Goal: Check status

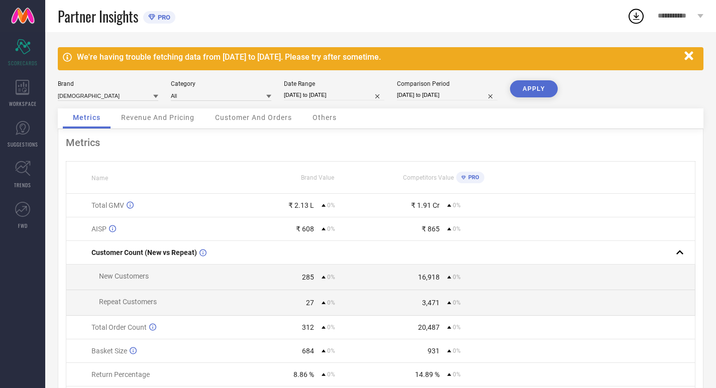
select select "6"
select select "2025"
select select "7"
select select "2025"
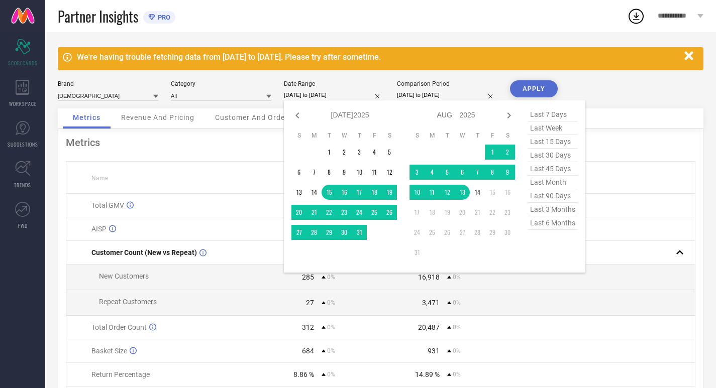
click at [318, 95] on input "[DATE] to [DATE]" at bounding box center [334, 95] width 100 height 11
click at [548, 161] on span "last 30 days" at bounding box center [552, 156] width 50 height 14
type input "[DATE] to [DATE]"
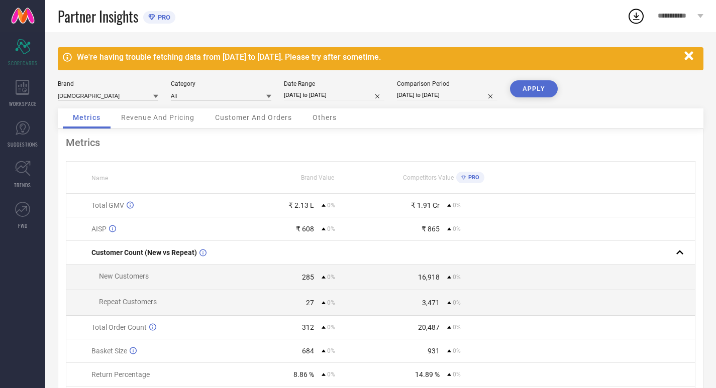
select select "6"
select select "2025"
select select "7"
select select "2025"
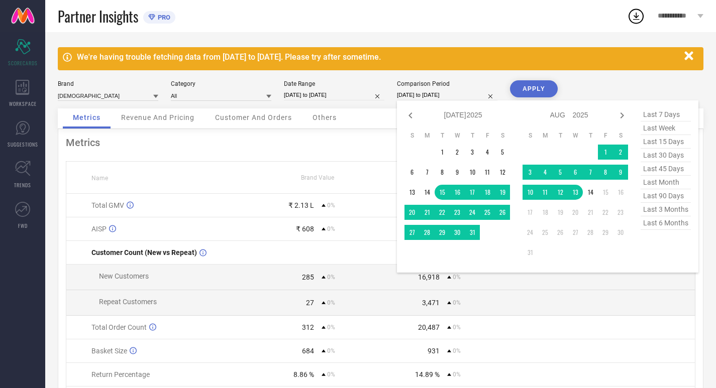
click at [458, 94] on input "[DATE] to [DATE]" at bounding box center [447, 95] width 100 height 11
click at [652, 154] on span "last 30 days" at bounding box center [665, 156] width 50 height 14
type input "[DATE] to [DATE]"
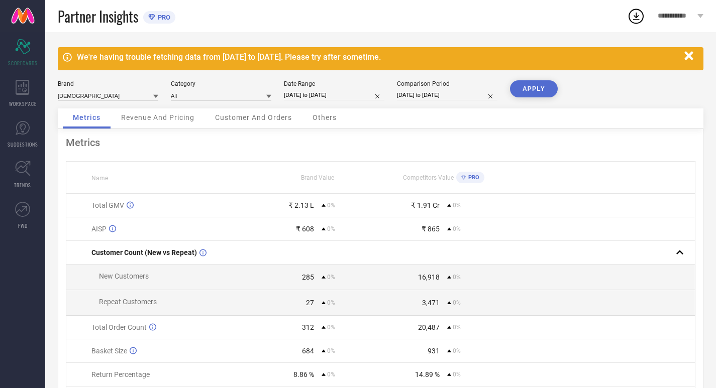
click at [534, 90] on button "APPLY" at bounding box center [534, 88] width 48 height 17
click at [26, 84] on icon at bounding box center [23, 87] width 14 height 15
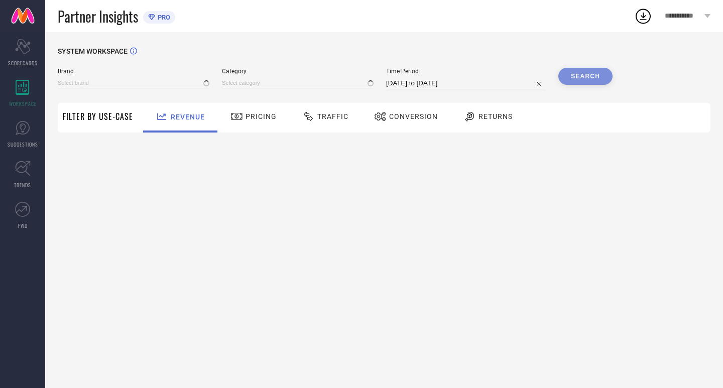
type input "[DEMOGRAPHIC_DATA]"
type input "All"
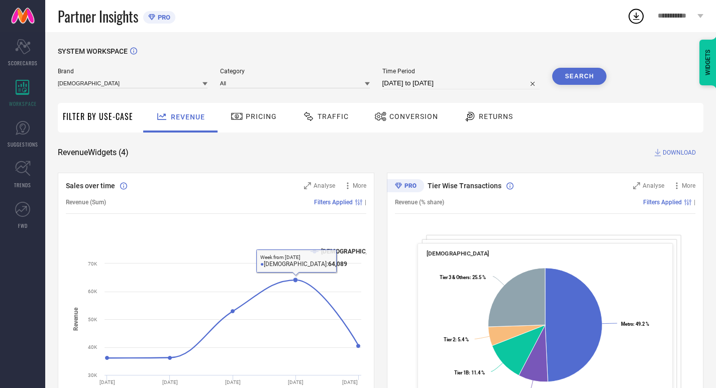
click at [213, 107] on div "Revenue" at bounding box center [180, 118] width 74 height 30
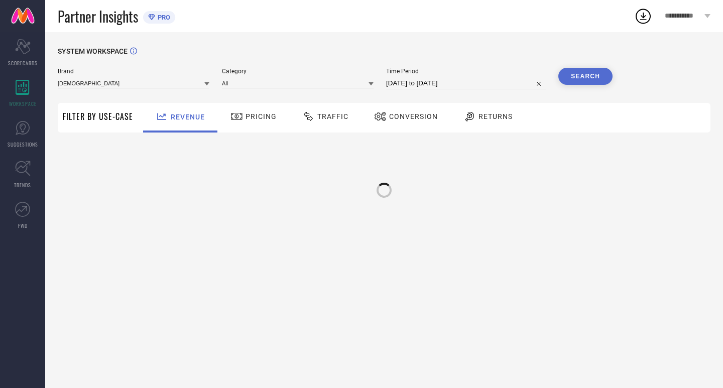
click at [243, 124] on div "Pricing" at bounding box center [253, 116] width 51 height 17
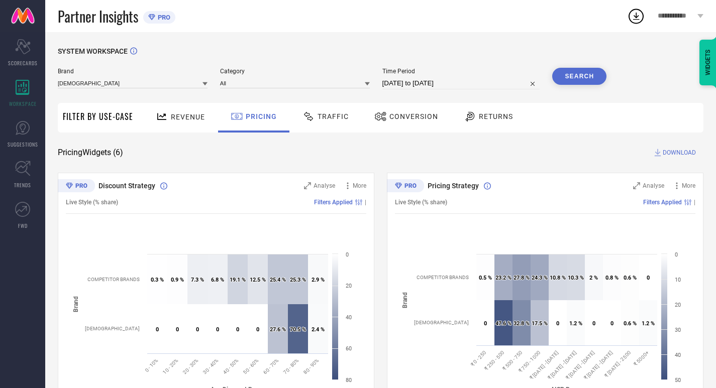
click at [327, 119] on span "Traffic" at bounding box center [332, 116] width 31 height 8
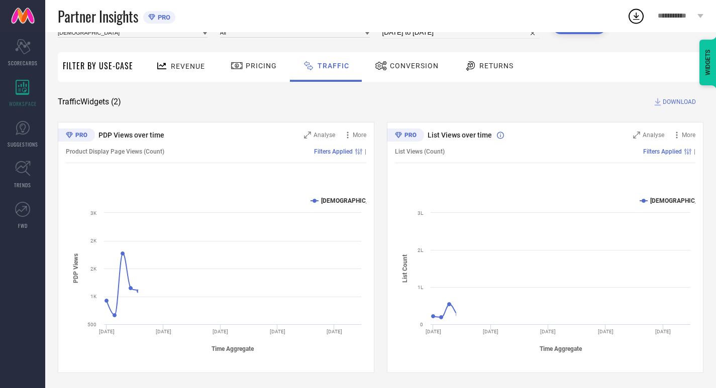
scroll to position [51, 0]
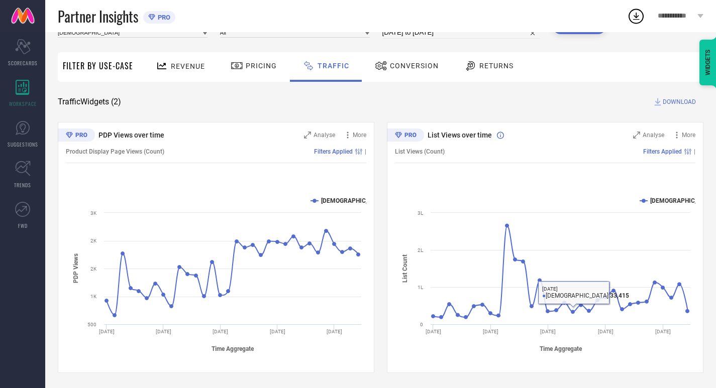
click at [403, 73] on div "Conversion" at bounding box center [406, 65] width 69 height 17
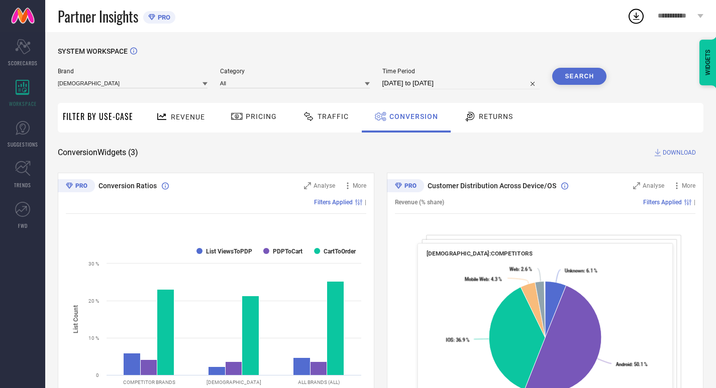
click at [503, 108] on div "Returns" at bounding box center [488, 118] width 74 height 30
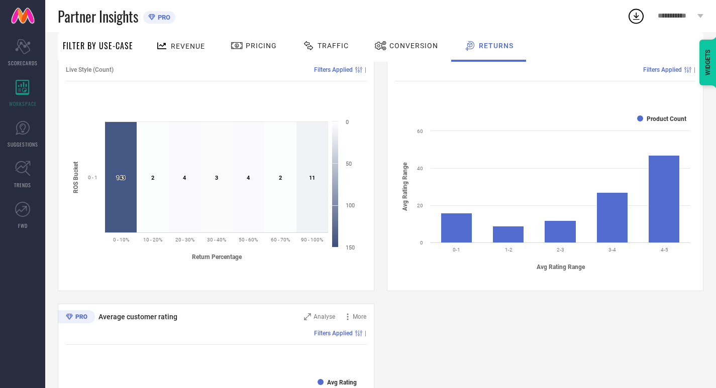
scroll to position [464, 0]
